Goal: Information Seeking & Learning: Learn about a topic

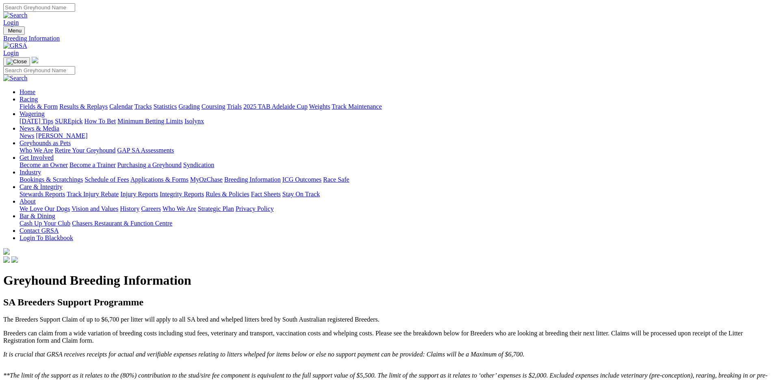
click at [83, 176] on link "Bookings & Scratchings" at bounding box center [50, 179] width 63 height 7
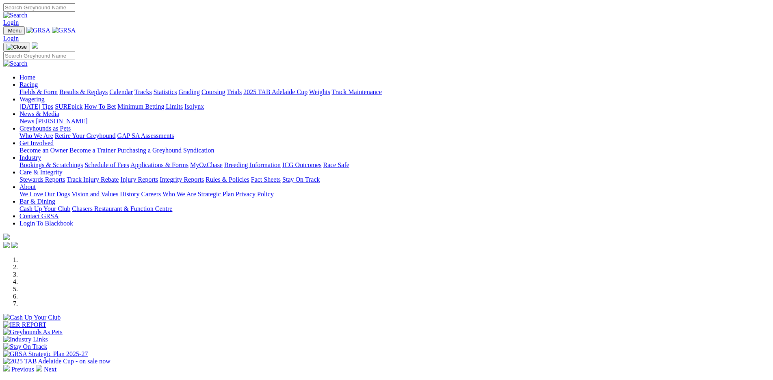
click at [133, 89] on link "Calendar" at bounding box center [121, 92] width 24 height 7
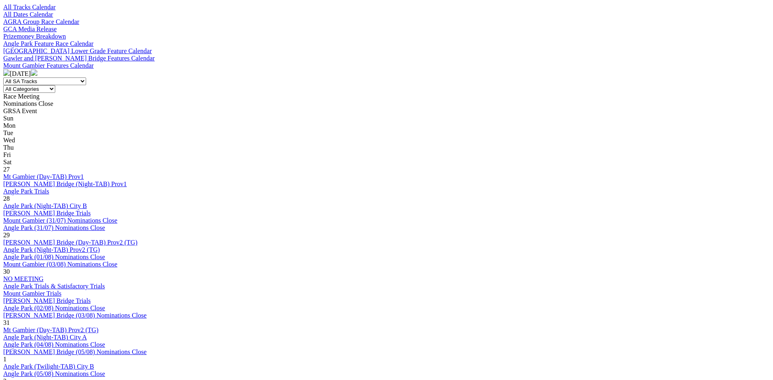
scroll to position [285, 0]
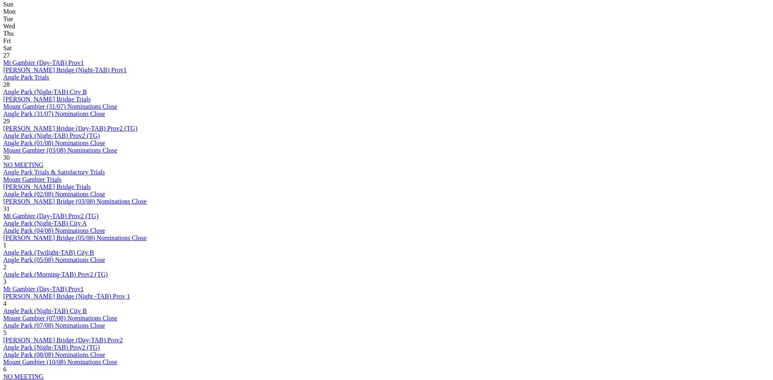
scroll to position [399, 0]
